Goal: Task Accomplishment & Management: Manage account settings

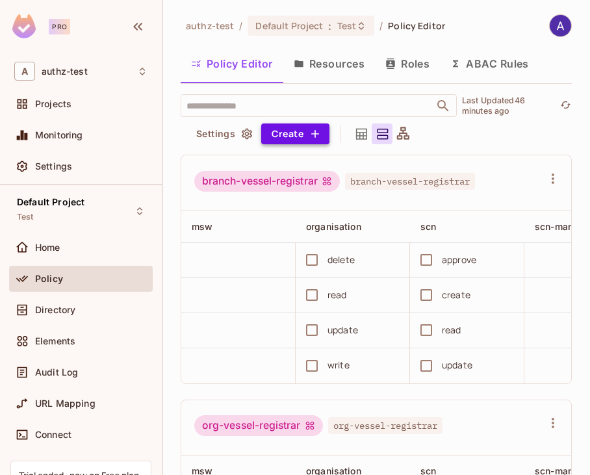
click at [304, 135] on button "Create" at bounding box center [295, 133] width 68 height 21
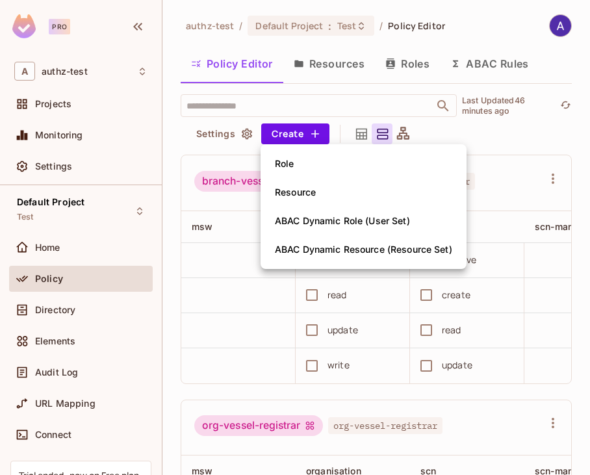
click at [486, 133] on div at bounding box center [295, 237] width 590 height 475
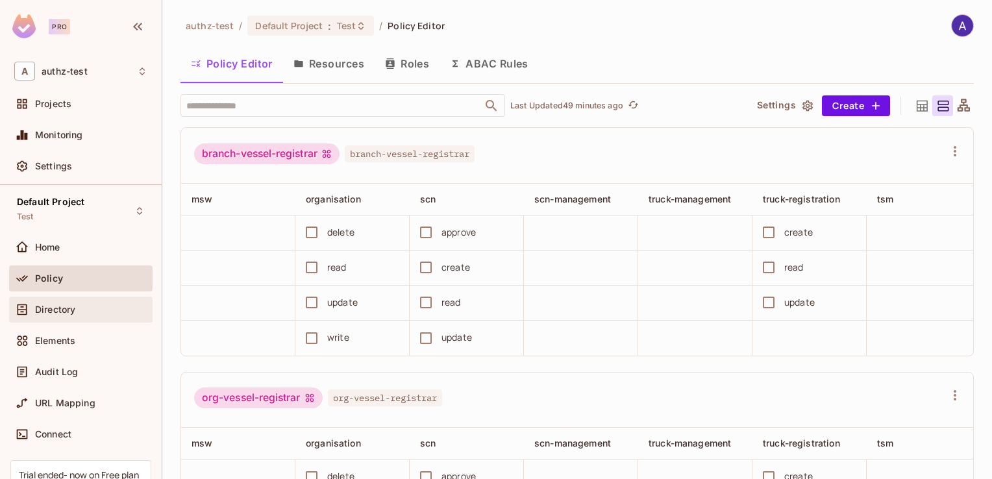
click at [49, 305] on span "Directory" at bounding box center [55, 310] width 40 height 10
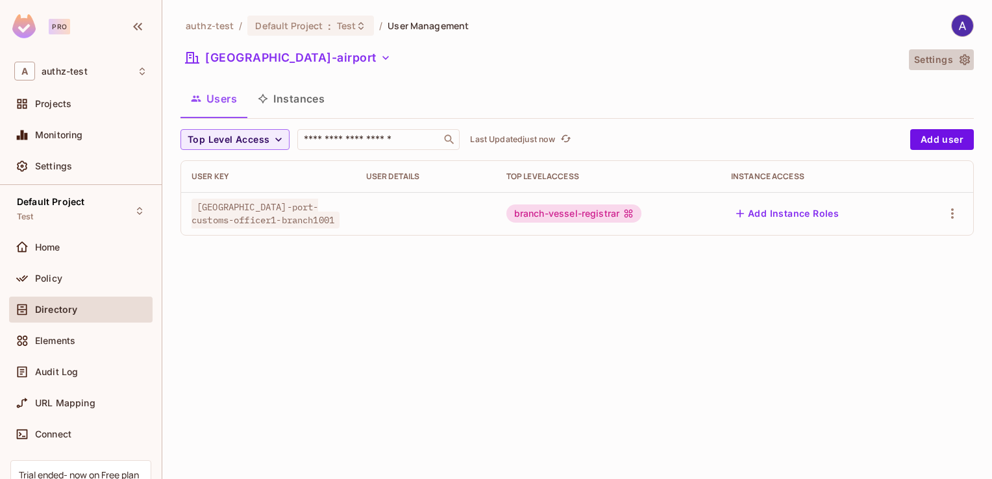
click at [589, 61] on icon "button" at bounding box center [965, 59] width 13 height 13
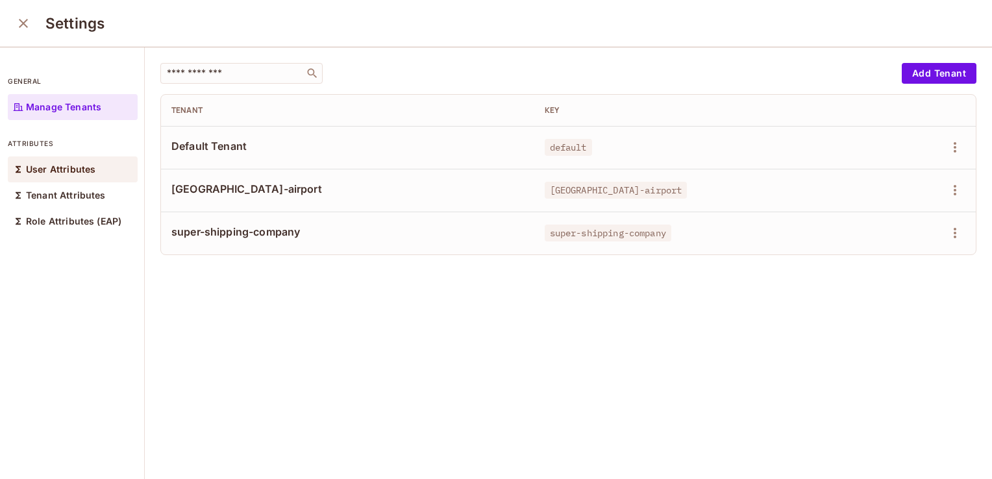
click at [49, 173] on p "User Attributes" at bounding box center [60, 169] width 69 height 10
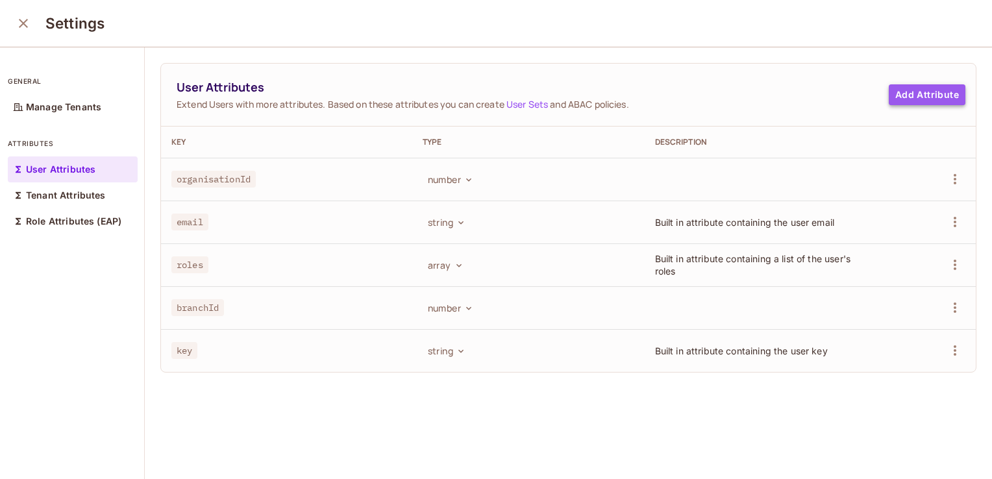
click at [589, 89] on button "Add Attribute" at bounding box center [927, 94] width 77 height 21
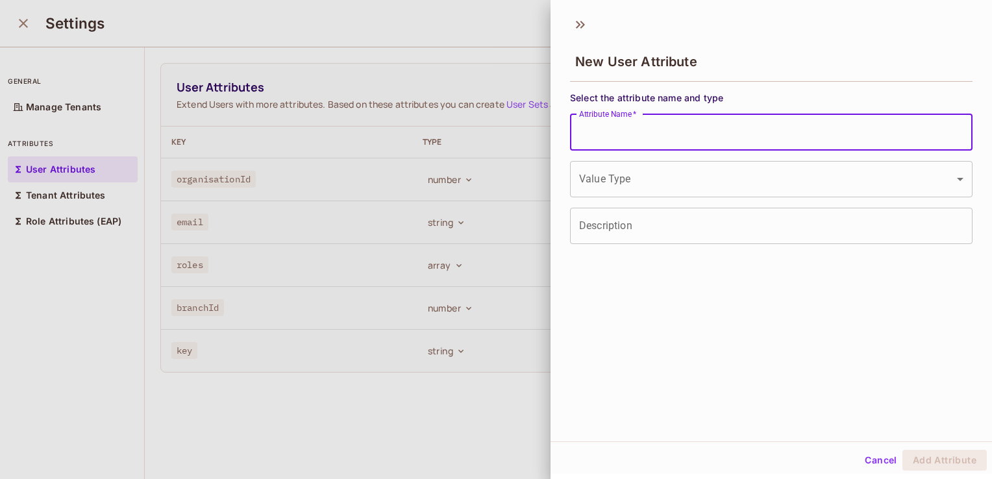
click at [589, 134] on input "Attribute Name   *" at bounding box center [771, 132] width 403 height 36
type input "**********"
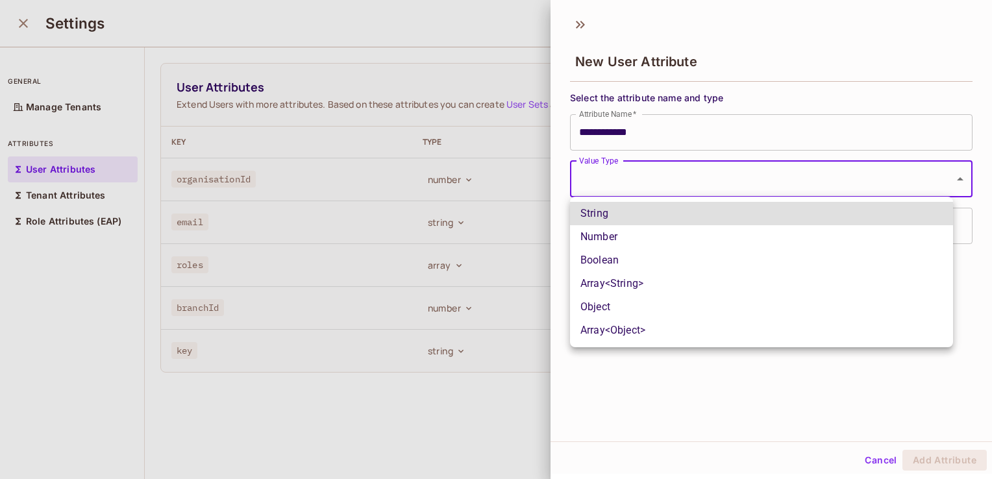
click at [589, 179] on body "**********" at bounding box center [496, 239] width 992 height 479
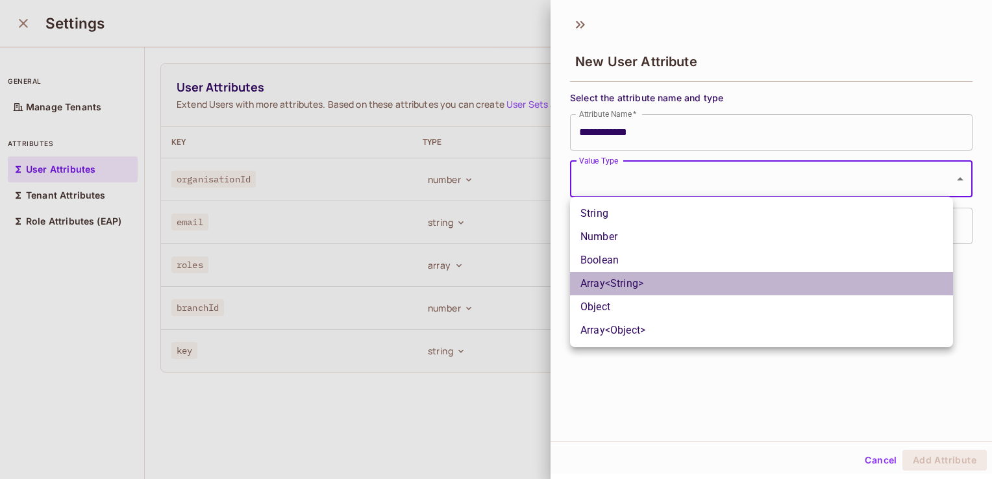
click at [589, 282] on li "Array<String>" at bounding box center [761, 283] width 383 height 23
type input "*****"
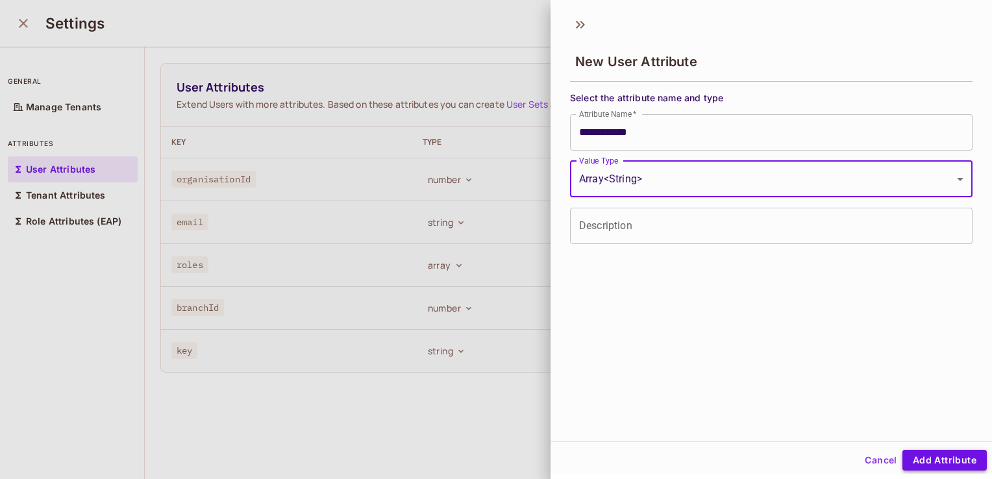
click at [589, 457] on button "Add Attribute" at bounding box center [945, 460] width 84 height 21
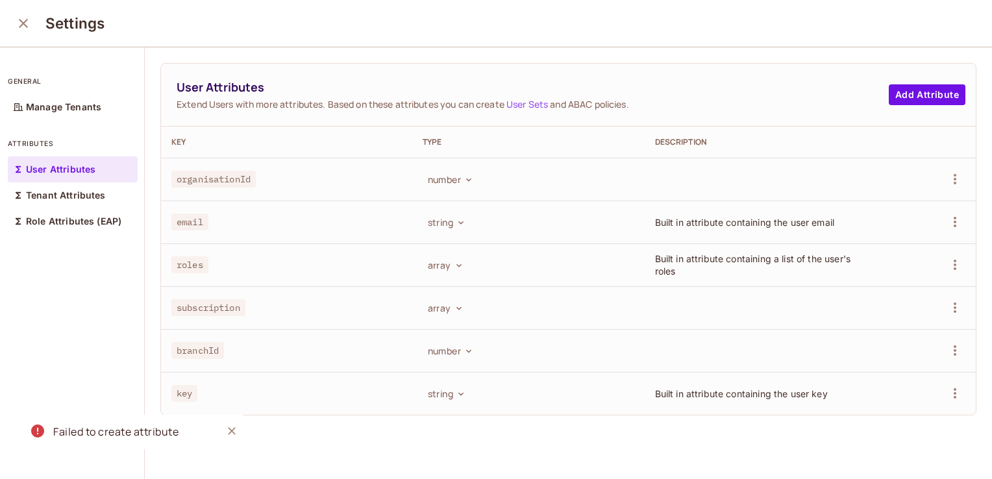
click at [231, 429] on icon "Close" at bounding box center [231, 431] width 13 height 13
click at [23, 24] on icon "close" at bounding box center [23, 23] width 9 height 9
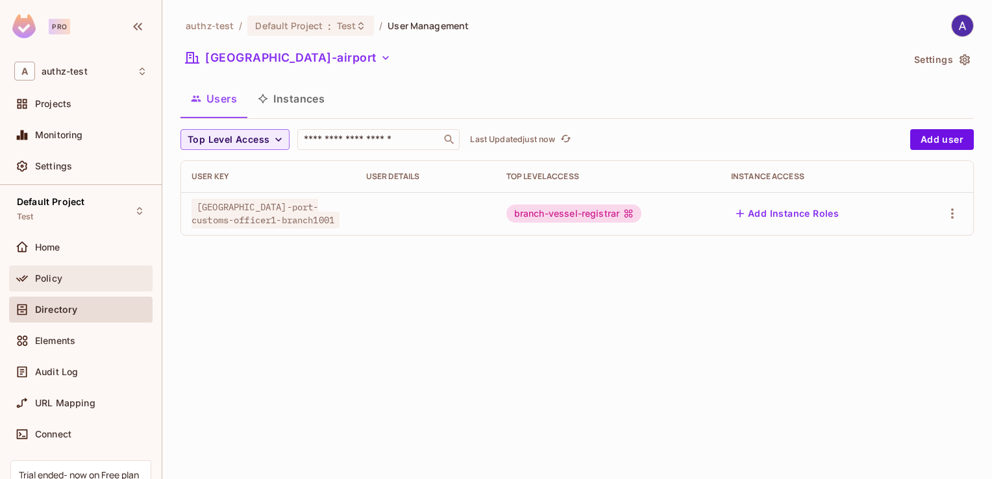
click at [55, 274] on span "Policy" at bounding box center [48, 278] width 27 height 10
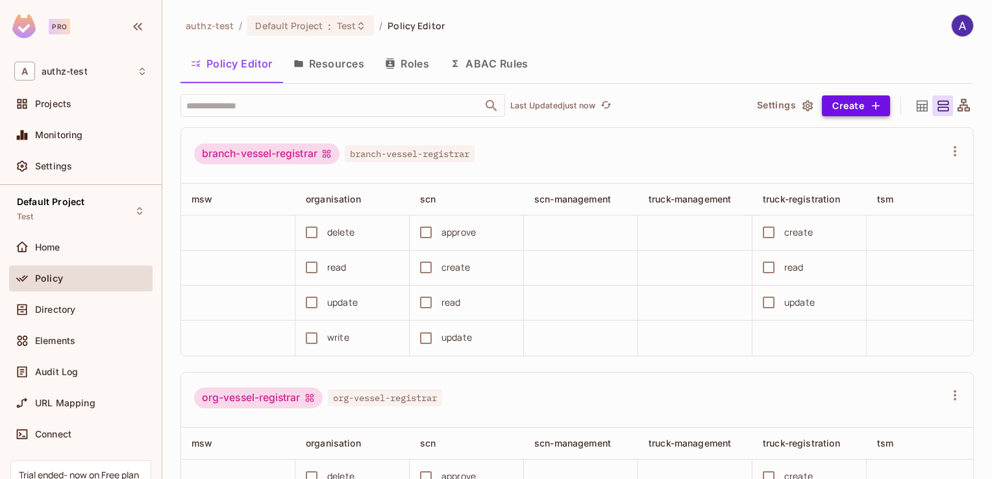
click at [589, 101] on button "Create" at bounding box center [856, 105] width 68 height 21
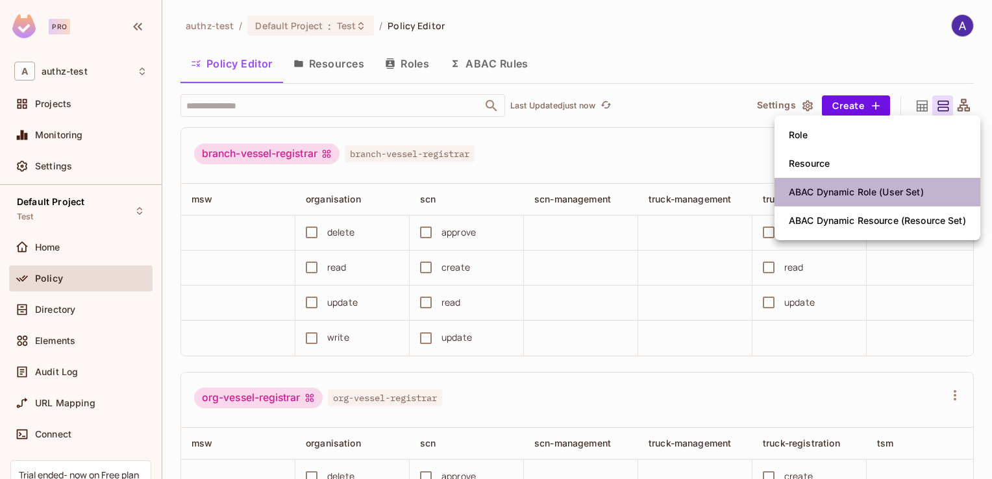
click at [589, 192] on div "ABAC Dynamic Role (User Set)" at bounding box center [856, 192] width 135 height 13
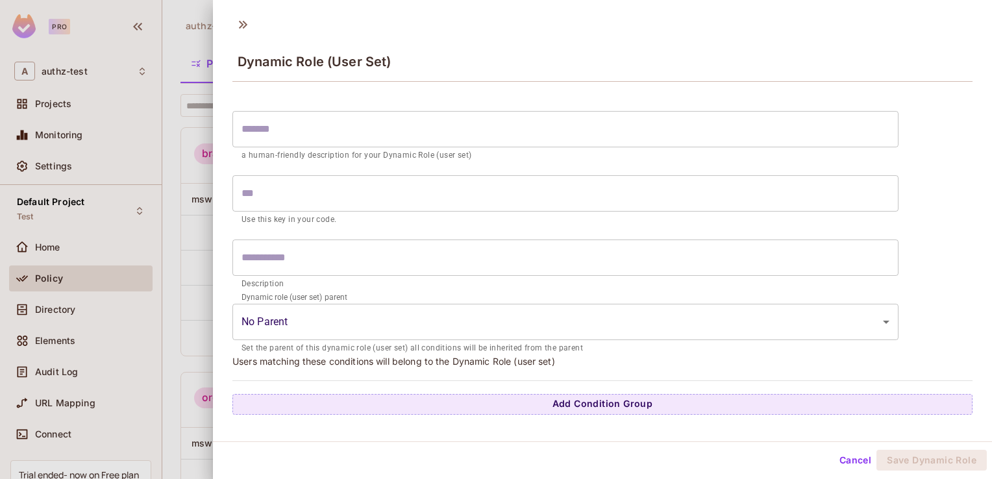
click at [307, 136] on input "text" at bounding box center [566, 129] width 666 height 36
